Goal: Task Accomplishment & Management: Use online tool/utility

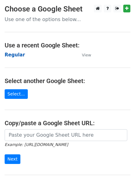
click at [16, 55] on strong "Regular" at bounding box center [15, 55] width 20 height 6
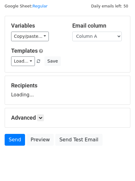
scroll to position [35, 0]
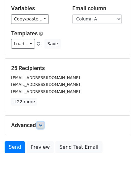
click at [39, 128] on link at bounding box center [40, 125] width 7 height 7
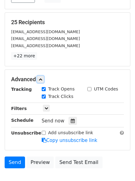
scroll to position [116, 0]
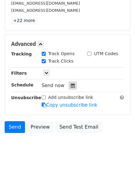
click at [71, 85] on icon at bounding box center [73, 85] width 4 height 4
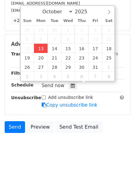
type input "2025-10-13 12:49"
type input "49"
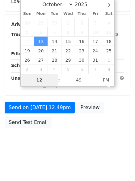
scroll to position [111, 0]
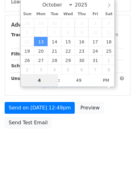
type input "4"
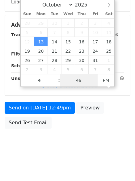
type input "2025-10-13 16:49"
type input "04"
type input "1"
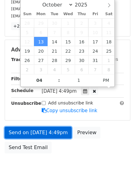
type input "2025-10-13 16:01"
click at [41, 132] on link "Send on Oct 13 at 4:49pm" at bounding box center [38, 133] width 67 height 12
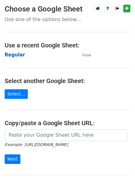
click at [12, 55] on strong "Regular" at bounding box center [15, 55] width 20 height 6
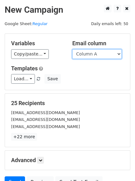
drag, startPoint x: 100, startPoint y: 54, endPoint x: 100, endPoint y: 57, distance: 3.5
click at [100, 54] on select "Column A Column B Column C Column D Column E Column F" at bounding box center [98, 54] width 50 height 10
select select "Column B"
click at [73, 49] on select "Column A Column B Column C Column D Column E Column F" at bounding box center [98, 54] width 50 height 10
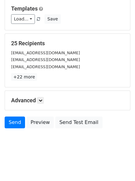
click at [43, 92] on div "Advanced Tracking Track Opens UTM Codes Track Clicks Filters Only include sprea…" at bounding box center [68, 100] width 126 height 19
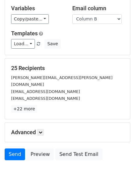
click at [40, 130] on div "Advanced Tracking Track Opens UTM Codes Track Clicks Filters Only include sprea…" at bounding box center [68, 132] width 126 height 19
click at [40, 131] on icon at bounding box center [41, 133] width 4 height 4
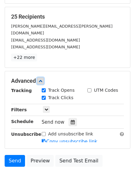
scroll to position [113, 0]
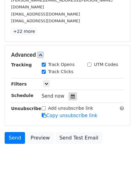
click at [71, 94] on icon at bounding box center [73, 96] width 4 height 4
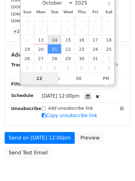
scroll to position [111, 0]
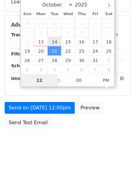
type input "2025-10-14 12:00"
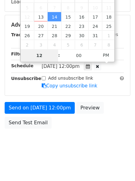
type input "5"
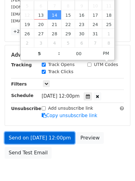
type input "2025-10-14 17:00"
click at [51, 132] on link "Send on Oct 14 at 12:00pm" at bounding box center [40, 138] width 70 height 12
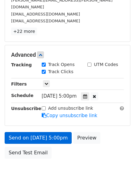
scroll to position [111, 0]
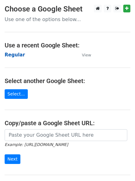
click at [17, 54] on strong "Regular" at bounding box center [15, 55] width 20 height 6
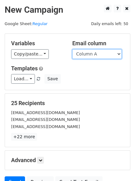
drag, startPoint x: 0, startPoint y: 0, endPoint x: 82, endPoint y: 55, distance: 98.5
click at [82, 55] on select "Column A Column B Column C Column D Column E Column F" at bounding box center [98, 54] width 50 height 10
select select "Column C"
click at [73, 49] on select "Column A Column B Column C Column D Column E Column F" at bounding box center [98, 54] width 50 height 10
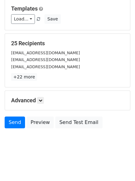
click at [44, 96] on div "Advanced Tracking Track Opens UTM Codes Track Clicks Filters Only include sprea…" at bounding box center [68, 100] width 126 height 19
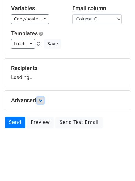
click at [42, 99] on icon at bounding box center [41, 101] width 4 height 4
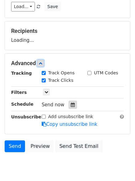
scroll to position [95, 0]
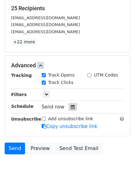
click at [70, 110] on div at bounding box center [73, 107] width 8 height 8
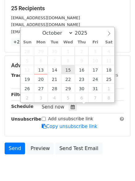
type input "2025-10-15 12:00"
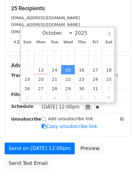
scroll to position [0, 0]
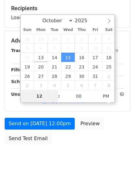
type input "6"
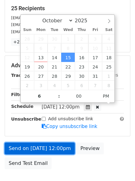
type input "2025-10-15 18:00"
click at [57, 148] on link "Send on Oct 15 at 12:00pm" at bounding box center [40, 149] width 70 height 12
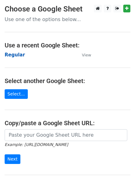
click at [14, 53] on strong "Regular" at bounding box center [15, 55] width 20 height 6
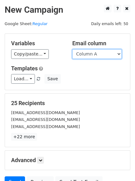
click at [99, 52] on select "Column A Column B Column C Column D Column E Column F" at bounding box center [98, 54] width 50 height 10
select select "Column D"
click at [73, 49] on select "Column A Column B Column C Column D Column E Column F" at bounding box center [98, 54] width 50 height 10
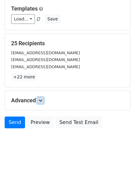
click at [42, 99] on icon at bounding box center [41, 101] width 4 height 4
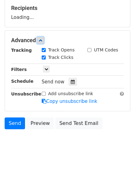
scroll to position [95, 0]
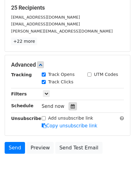
click at [71, 108] on icon at bounding box center [73, 106] width 4 height 4
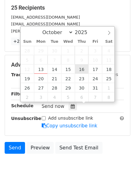
type input "2025-10-16 12:00"
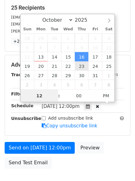
scroll to position [0, 0]
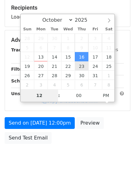
type input "7"
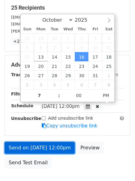
type input "2025-10-16 19:00"
click at [48, 147] on link "Send on Oct 16 at 12:00pm" at bounding box center [40, 148] width 70 height 12
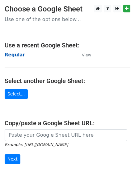
click at [18, 57] on strong "Regular" at bounding box center [15, 55] width 20 height 6
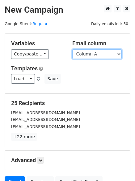
click at [100, 56] on select "Column A Column B Column C Column D Column E Column F" at bounding box center [98, 54] width 50 height 10
select select "Column E"
click at [73, 49] on select "Column A Column B Column C Column D Column E Column F" at bounding box center [98, 54] width 50 height 10
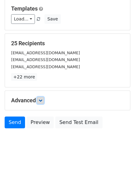
click at [44, 100] on link at bounding box center [40, 100] width 7 height 7
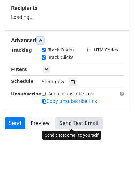
scroll to position [96, 0]
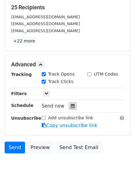
click at [71, 107] on icon at bounding box center [73, 106] width 4 height 4
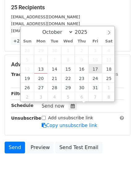
type input "2025-10-17 12:00"
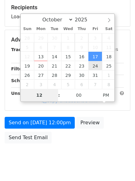
type input "8"
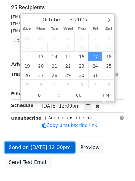
type input "2025-10-17 20:00"
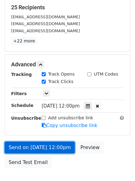
click at [51, 148] on link "Send on Oct 17 at 12:00pm" at bounding box center [40, 148] width 70 height 12
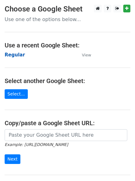
click at [10, 53] on strong "Regular" at bounding box center [15, 55] width 20 height 6
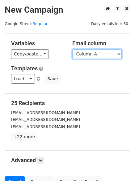
click at [84, 54] on select "Column A Column B Column C Column D Column E Column F" at bounding box center [98, 54] width 50 height 10
select select "Column F"
click at [73, 49] on select "Column A Column B Column C Column D Column E Column F" at bounding box center [98, 54] width 50 height 10
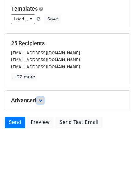
click at [42, 99] on icon at bounding box center [41, 101] width 4 height 4
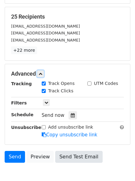
scroll to position [121, 0]
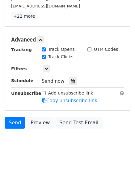
click at [69, 76] on div "Tracking Track Opens UTM Codes Track Clicks Filters Only include spreadsheet ro…" at bounding box center [67, 75] width 113 height 58
click at [71, 79] on icon at bounding box center [73, 81] width 4 height 4
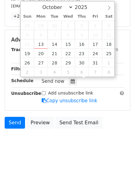
click at [115, 40] on div "October November December 2025 Sun Mon Tue Wed Thu Fri Sat 28 29 30 1 2 3 4 5 6…" at bounding box center [67, 39] width 95 height 76
type input "2025-10-18 12:00"
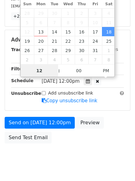
scroll to position [0, 0]
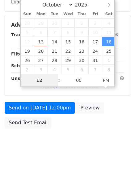
type input "9"
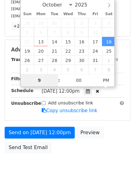
scroll to position [121, 0]
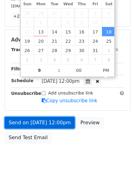
type input "2025-10-18 21:00"
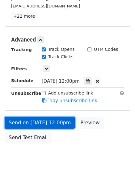
click at [48, 121] on link "Send on Oct 18 at 12:00pm" at bounding box center [40, 123] width 70 height 12
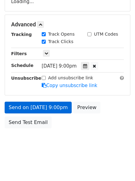
scroll to position [111, 0]
